Goal: Register for event/course

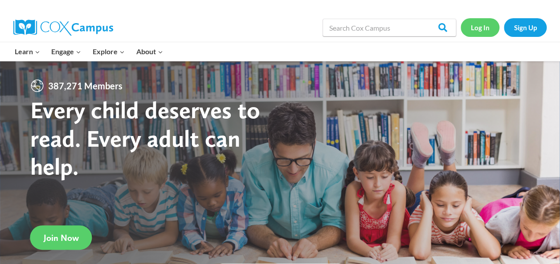
click at [475, 25] on link "Log In" at bounding box center [479, 27] width 39 height 18
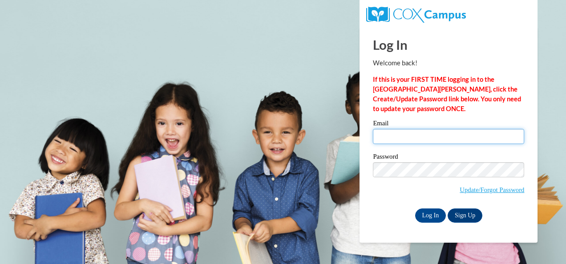
click at [402, 134] on input "Email" at bounding box center [448, 136] width 151 height 15
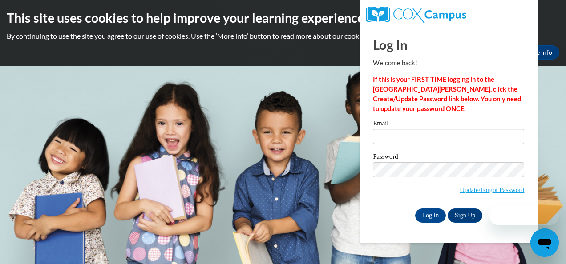
click at [413, 34] on div "Log In Welcome back! If this is your FIRST TIME logging in to the NEW Cox Campu…" at bounding box center [448, 125] width 151 height 196
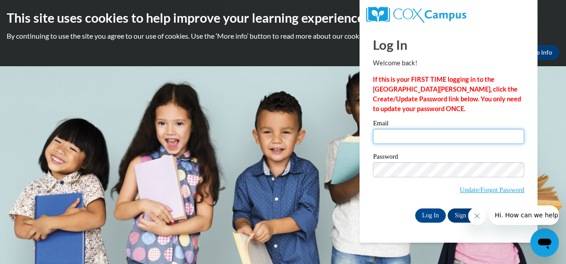
click at [404, 138] on input "Email" at bounding box center [448, 136] width 151 height 15
type input "ccaradine@suzukischool.com"
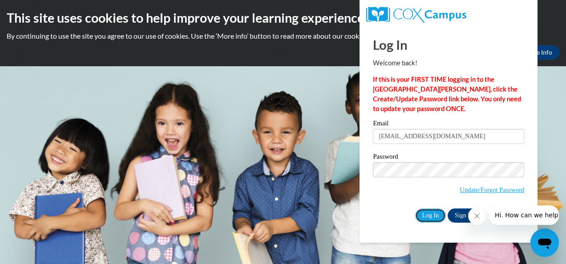
click at [422, 215] on input "Log In" at bounding box center [430, 216] width 31 height 14
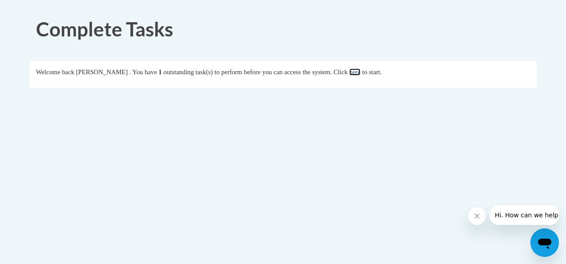
click at [361, 72] on link "here" at bounding box center [354, 72] width 11 height 7
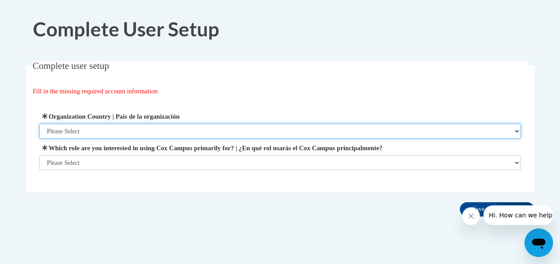
click at [173, 133] on select "Please Select United States | Estados Unidos Outside of the United States | Fue…" at bounding box center [279, 131] width 481 height 15
select select "ad49bcad-a171-4b2e-b99c-48b446064914"
click at [39, 124] on select "Please Select United States | Estados Unidos Outside of the United States | Fue…" at bounding box center [279, 131] width 481 height 15
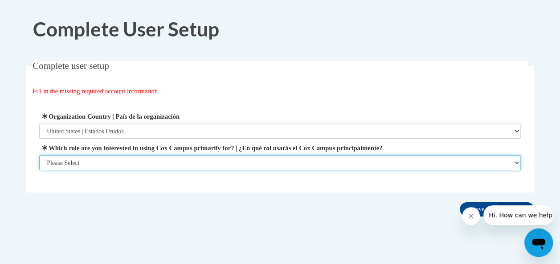
click at [149, 165] on select "Please Select College/University | Colegio/Universidad Community/Nonprofit Part…" at bounding box center [279, 162] width 481 height 15
select select "fbf2d438-af2f-41f8-98f1-81c410e29de3"
click at [39, 171] on select "Please Select College/University | Colegio/Universidad Community/Nonprofit Part…" at bounding box center [279, 162] width 481 height 15
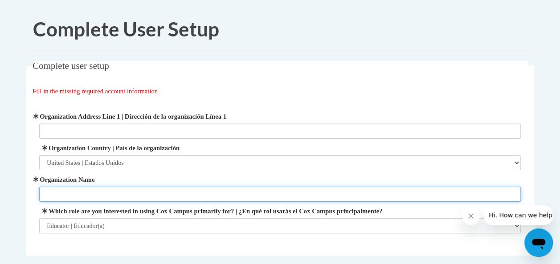
click at [131, 194] on input "Organization Name" at bounding box center [279, 194] width 481 height 15
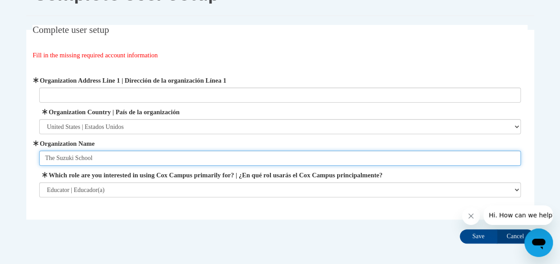
scroll to position [78, 0]
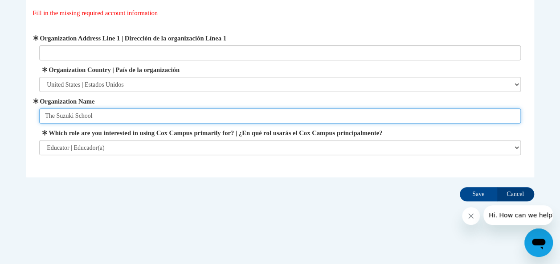
type input "The Suzuki School"
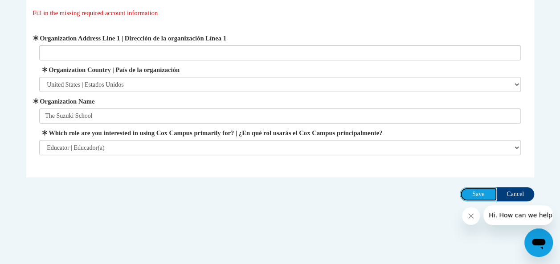
click at [476, 192] on input "Save" at bounding box center [477, 194] width 37 height 14
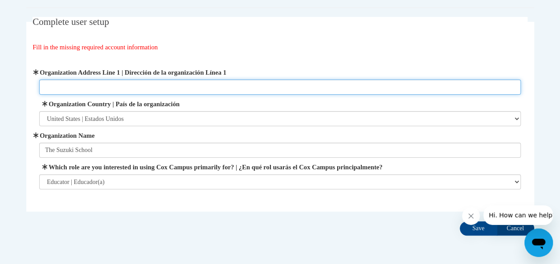
scroll to position [0, 0]
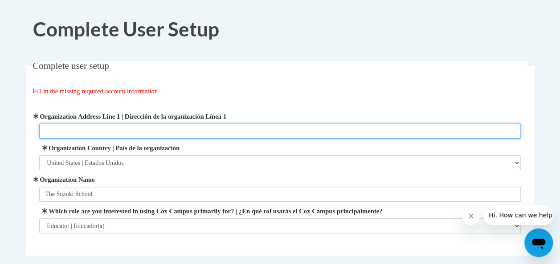
click at [91, 134] on input "Organization Address Line 1 | Dirección de la organización Línea 1" at bounding box center [279, 131] width 481 height 15
type input "600 Peachtree Battle Avenue"
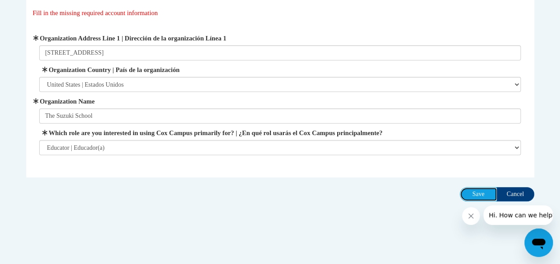
click at [486, 194] on input "Save" at bounding box center [477, 194] width 37 height 14
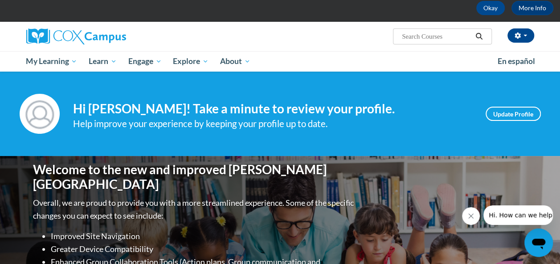
scroll to position [45, 0]
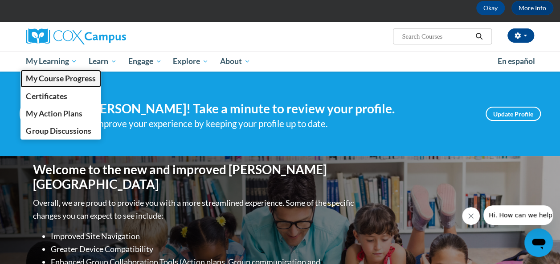
click at [52, 82] on span "My Course Progress" at bounding box center [60, 78] width 69 height 9
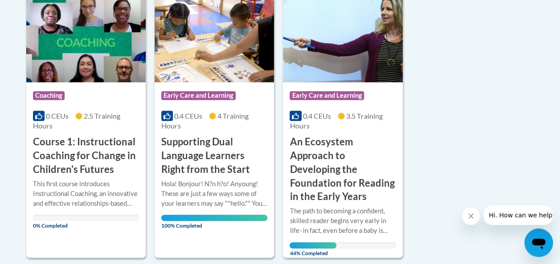
scroll to position [267, 0]
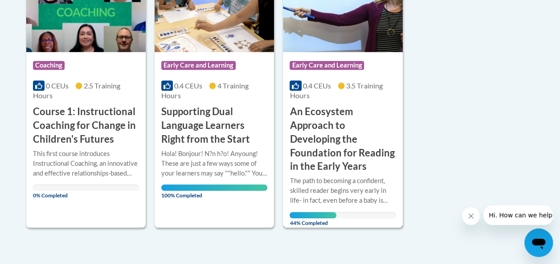
click at [345, 131] on h3 "An Ecosystem Approach to Developing the Foundation for Reading in the Early Yea…" at bounding box center [342, 139] width 106 height 69
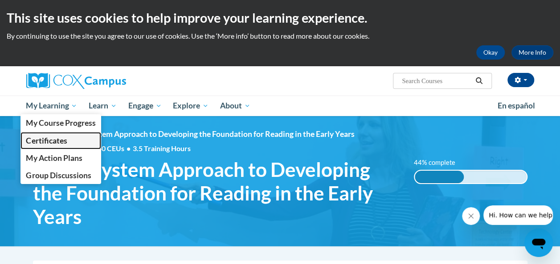
click at [53, 143] on span "Certificates" at bounding box center [46, 140] width 41 height 9
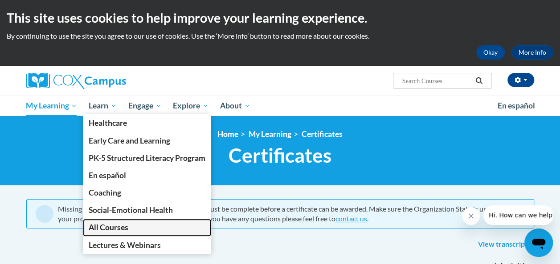
click at [110, 227] on span "All Courses" at bounding box center [109, 227] width 40 height 9
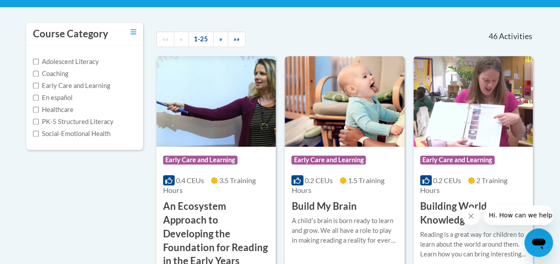
scroll to position [134, 0]
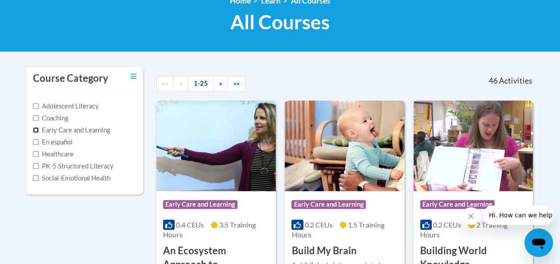
click at [38, 130] on input "Early Care and Learning" at bounding box center [36, 130] width 6 height 6
checkbox input "true"
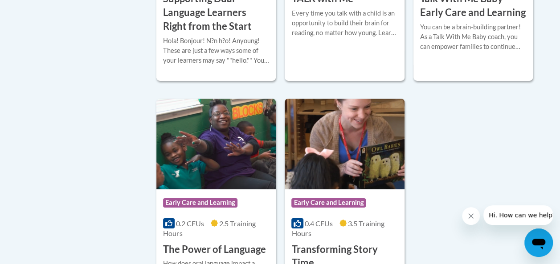
scroll to position [1380, 0]
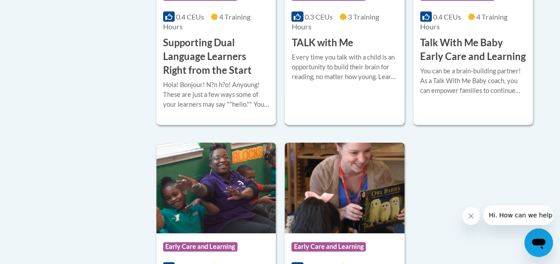
click at [338, 66] on div "Every time you talk with a child is an opportunity to build their brain for rea…" at bounding box center [344, 67] width 106 height 29
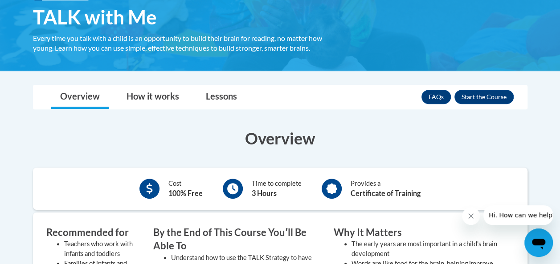
scroll to position [134, 0]
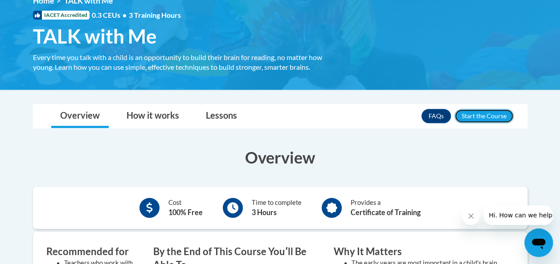
click at [509, 116] on button "Enroll" at bounding box center [483, 116] width 59 height 14
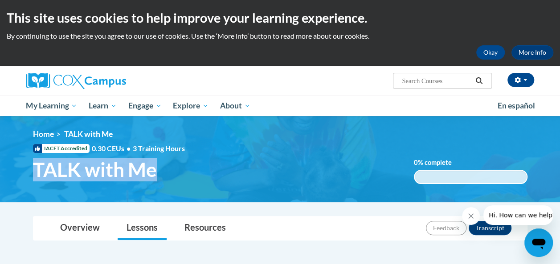
drag, startPoint x: 31, startPoint y: 171, endPoint x: 151, endPoint y: 173, distance: 120.7
click at [151, 173] on h1 "TALK with Me" at bounding box center [216, 170] width 381 height 24
drag, startPoint x: 151, startPoint y: 173, endPoint x: 234, endPoint y: 178, distance: 82.9
click at [234, 178] on h1 "TALK with Me" at bounding box center [216, 170] width 381 height 24
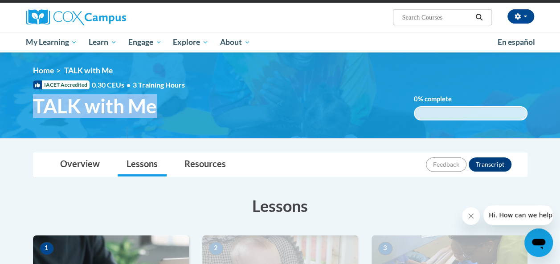
scroll to position [45, 0]
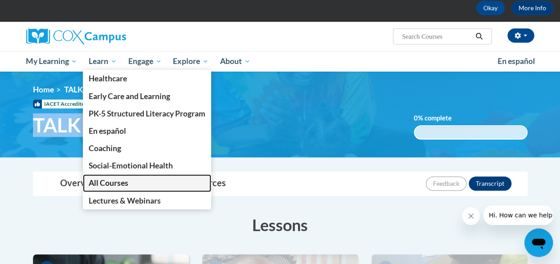
click at [114, 181] on span "All Courses" at bounding box center [109, 183] width 40 height 9
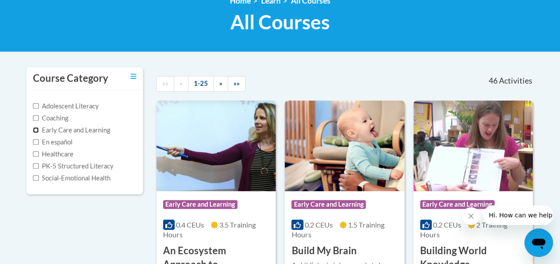
click at [33, 130] on input "Early Care and Learning" at bounding box center [36, 130] width 6 height 6
checkbox input "true"
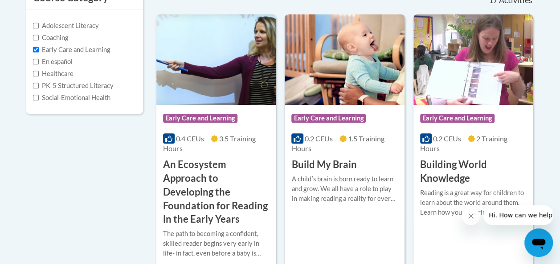
scroll to position [223, 0]
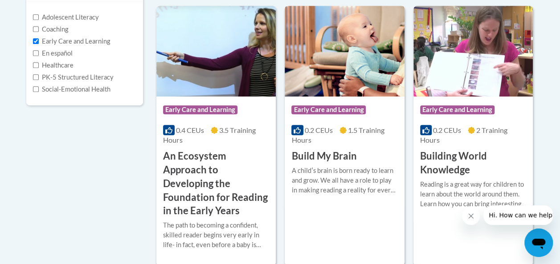
click at [318, 171] on div "A childʹs brain is born ready to learn and grow. We all have a role to play in …" at bounding box center [344, 180] width 106 height 29
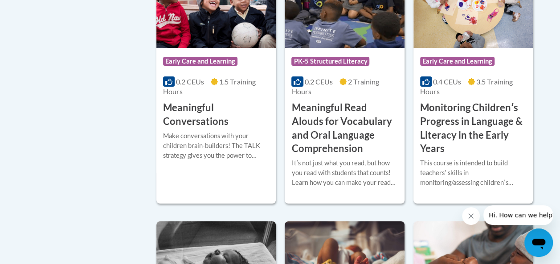
scroll to position [1558, 0]
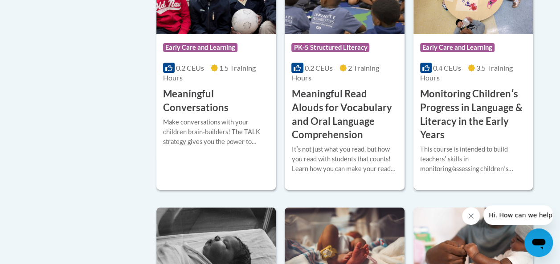
click at [459, 147] on div "This course is intended to build teachersʹ skills in monitoring/assessing child…" at bounding box center [473, 159] width 106 height 29
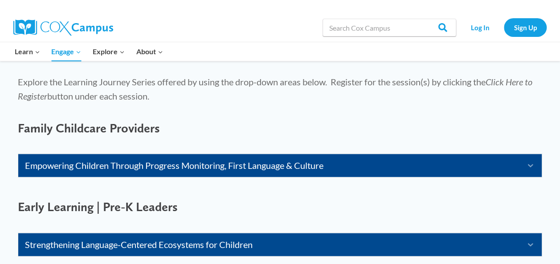
scroll to position [534, 0]
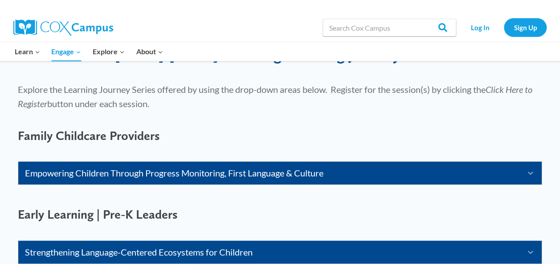
click at [114, 215] on span "Early Learning | Pre-K Leaders" at bounding box center [98, 214] width 160 height 15
click at [121, 177] on link "Empowering Children Through Progress Monitoring, First Language & Culture" at bounding box center [268, 173] width 487 height 14
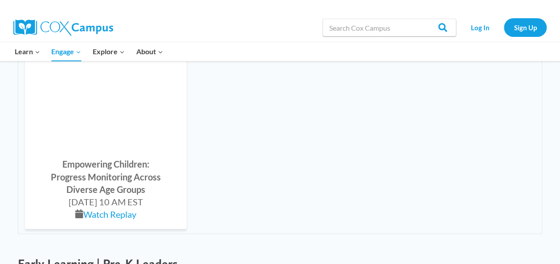
scroll to position [712, 0]
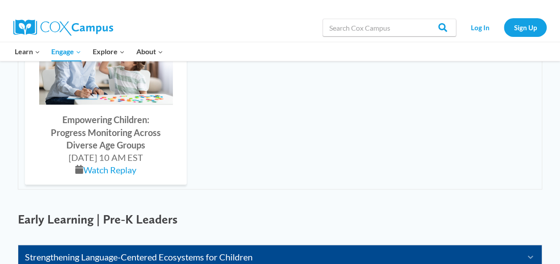
click at [106, 139] on strong "Progress Monitoring Across Diverse Age Groups" at bounding box center [106, 138] width 110 height 23
drag, startPoint x: 152, startPoint y: 145, endPoint x: 57, endPoint y: 120, distance: 98.9
click at [57, 120] on div "Empowering Children: Progress Monitoring Across Diverse Age Groups" at bounding box center [106, 132] width 110 height 37
copy div "Empowering Children: Progress Monitoring Across Diverse Age Groups"
